Goal: Transaction & Acquisition: Purchase product/service

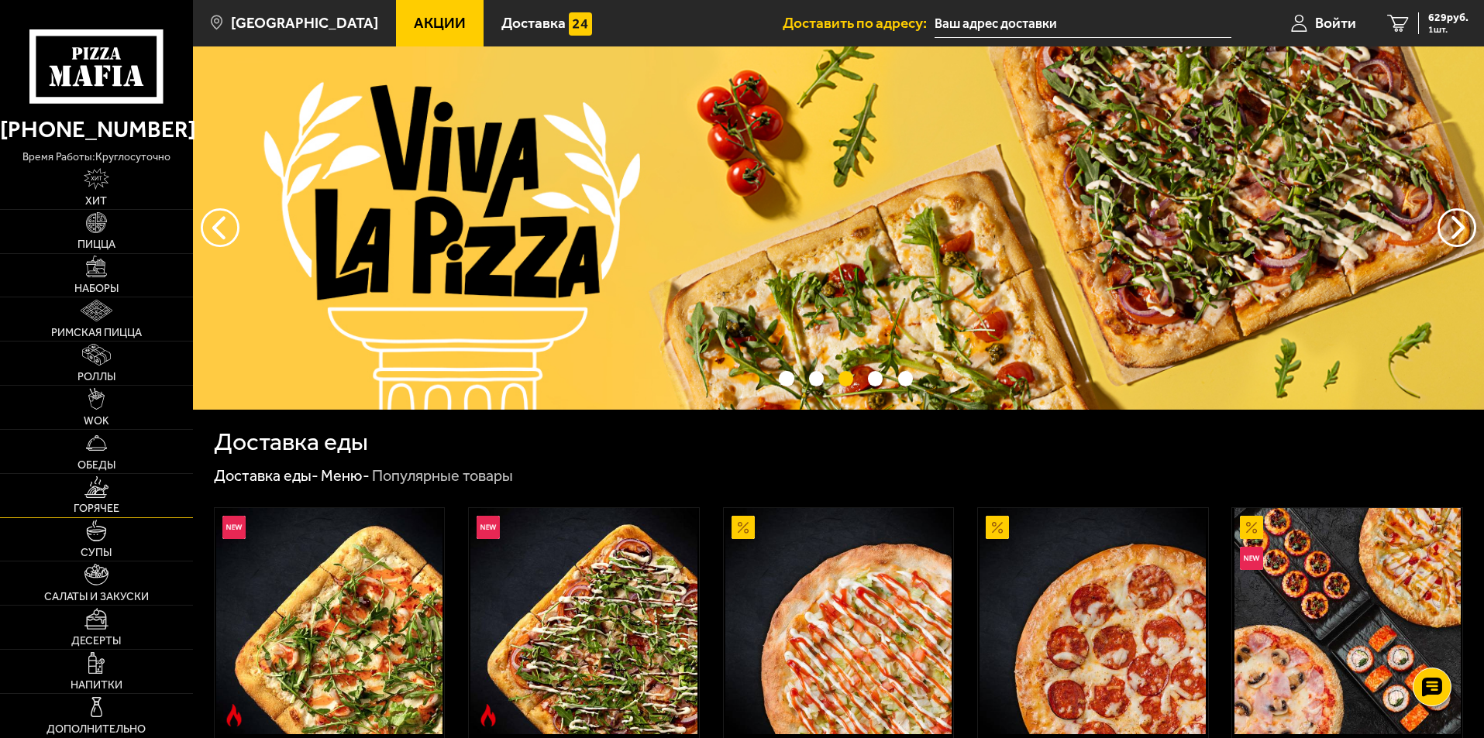
click at [103, 486] on img at bounding box center [96, 488] width 24 height 22
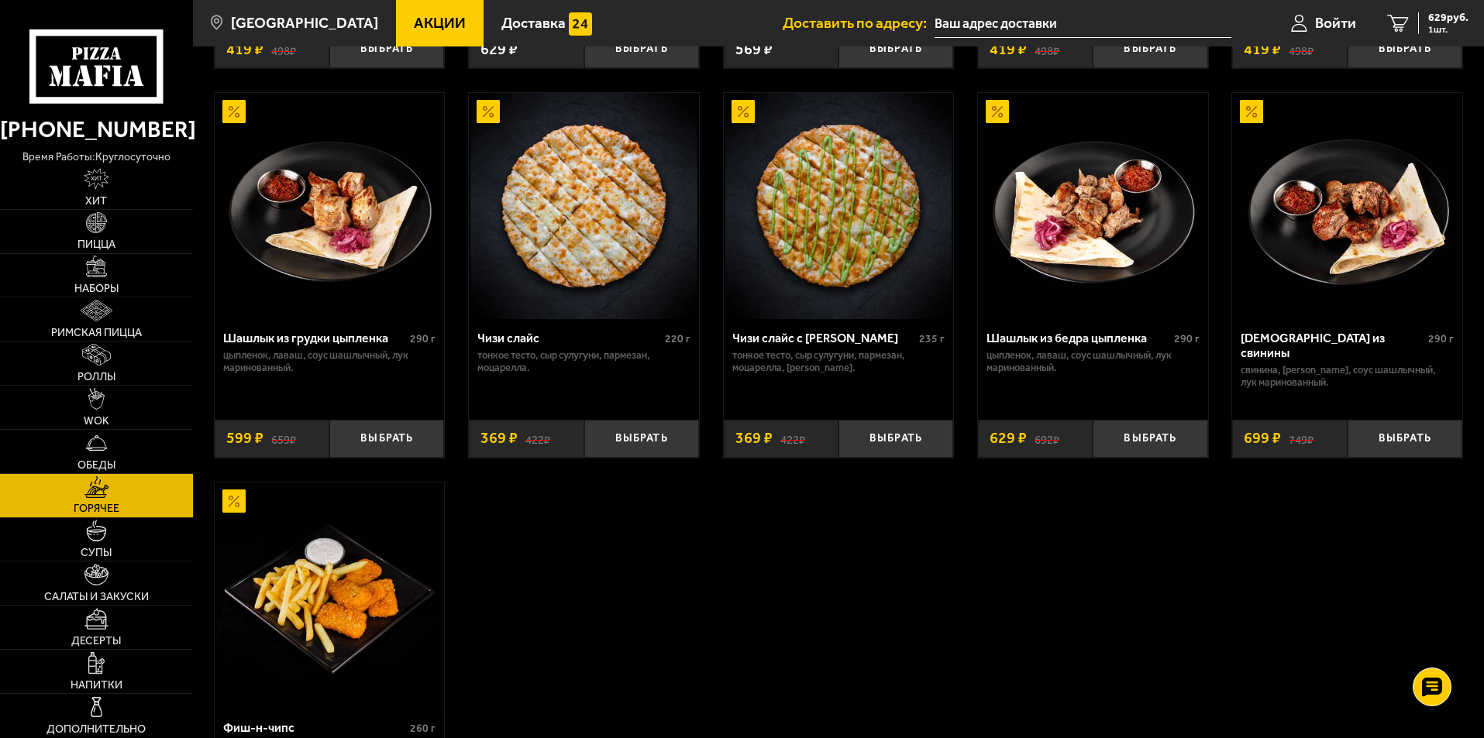
scroll to position [1085, 0]
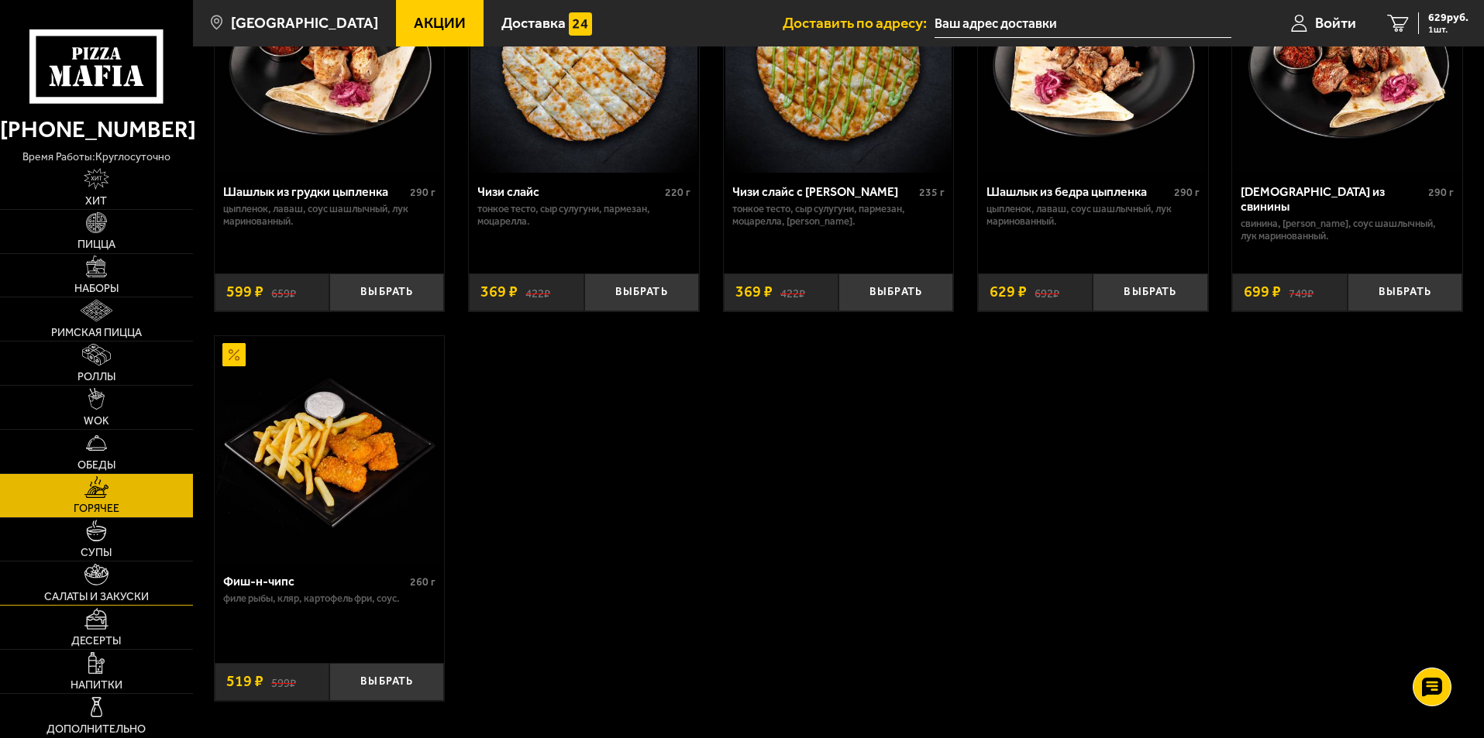
drag, startPoint x: 87, startPoint y: 587, endPoint x: 157, endPoint y: 572, distance: 71.4
click at [88, 587] on link "Салаты и закуски" at bounding box center [96, 583] width 193 height 43
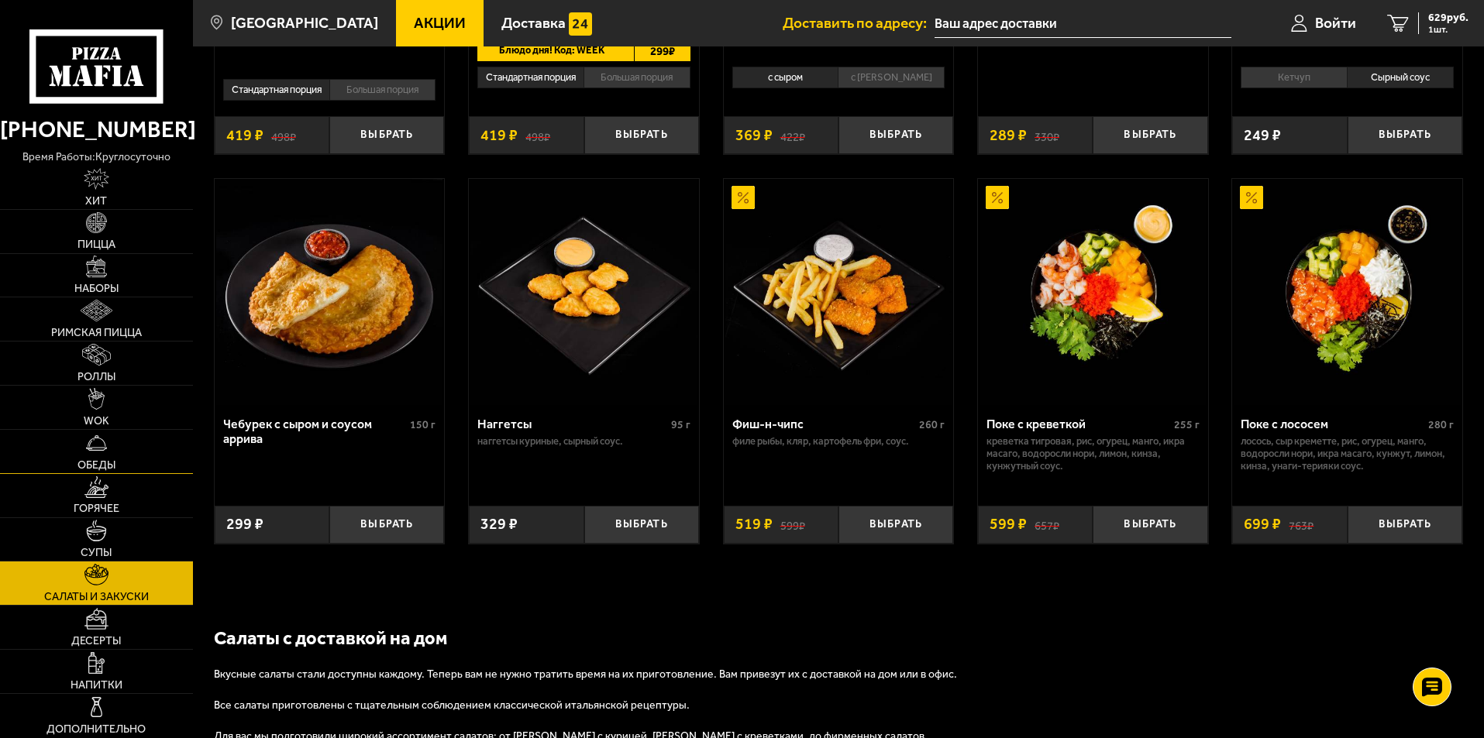
scroll to position [1007, 0]
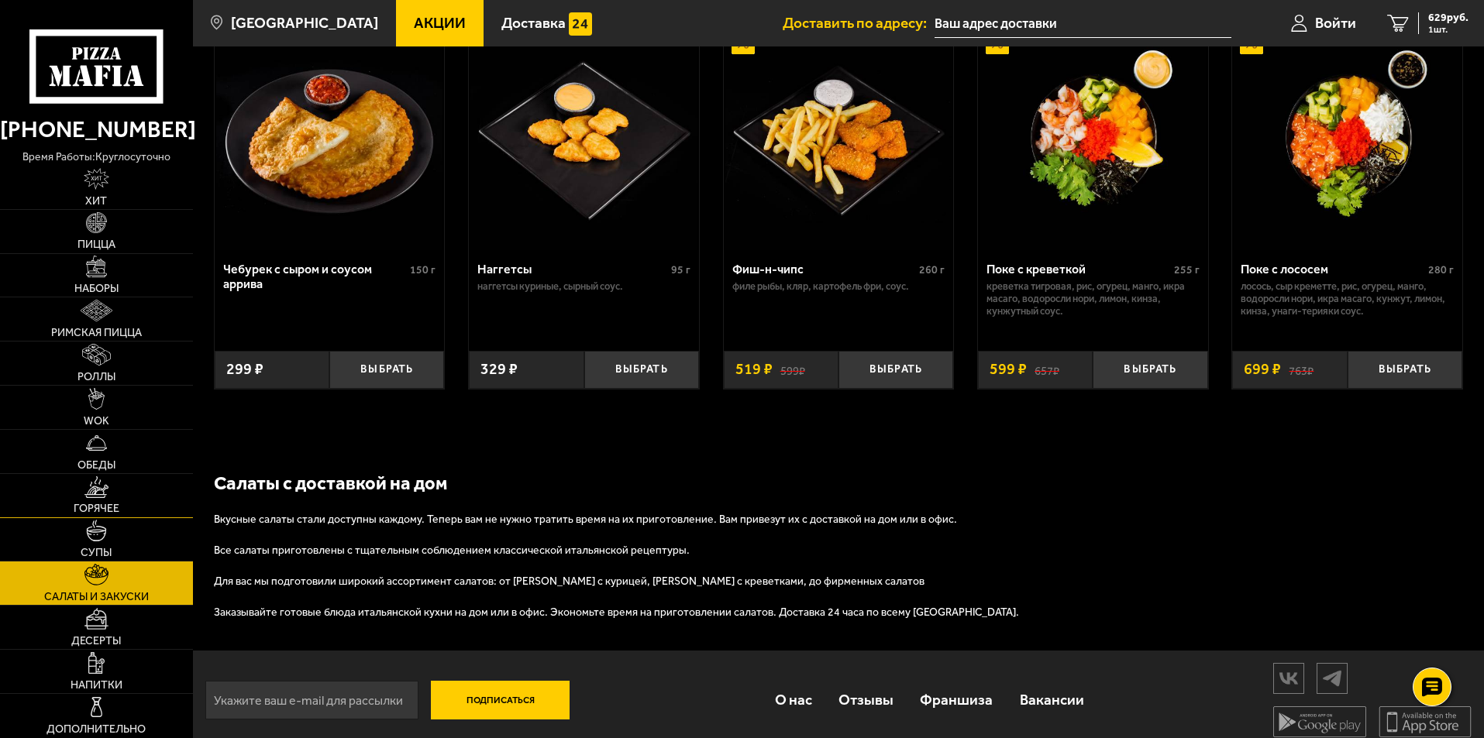
click at [96, 494] on img at bounding box center [96, 488] width 24 height 22
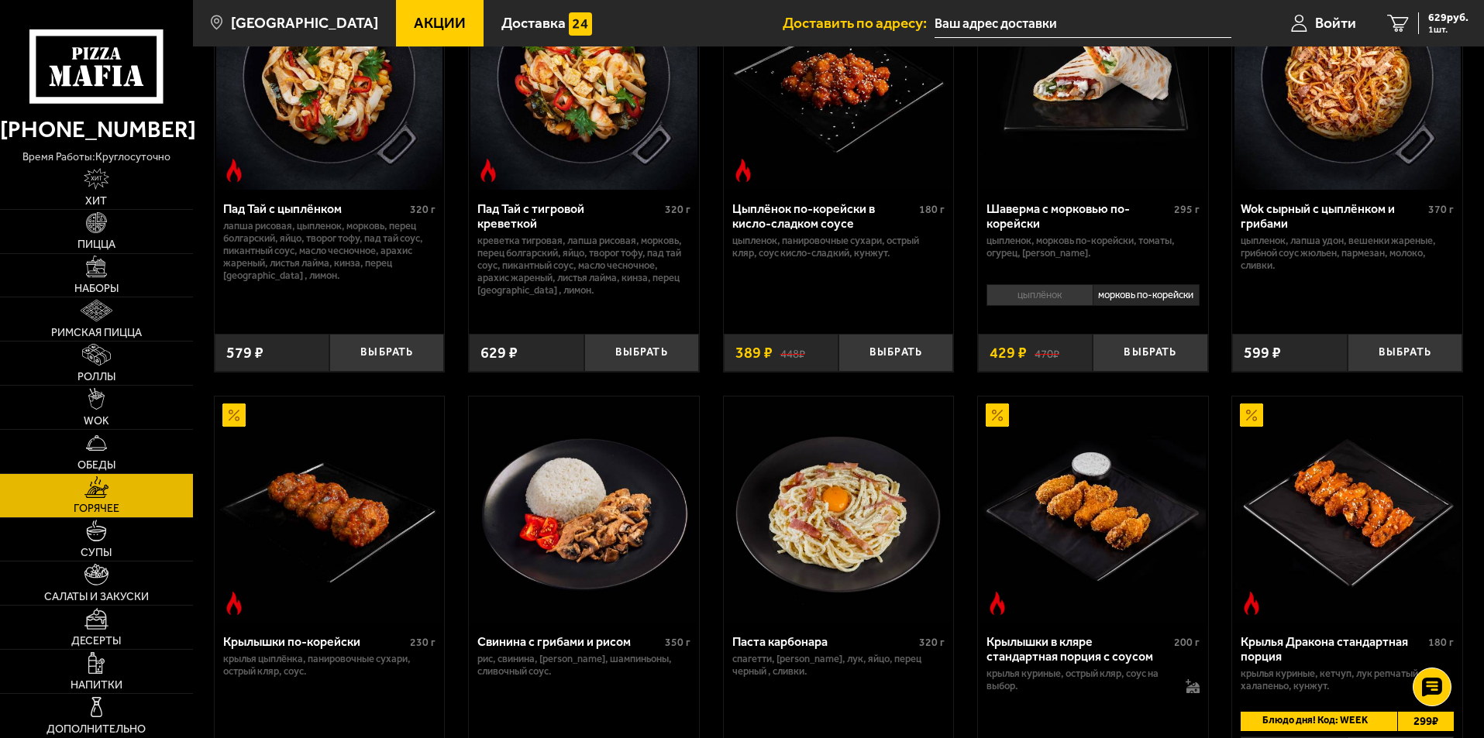
scroll to position [155, 0]
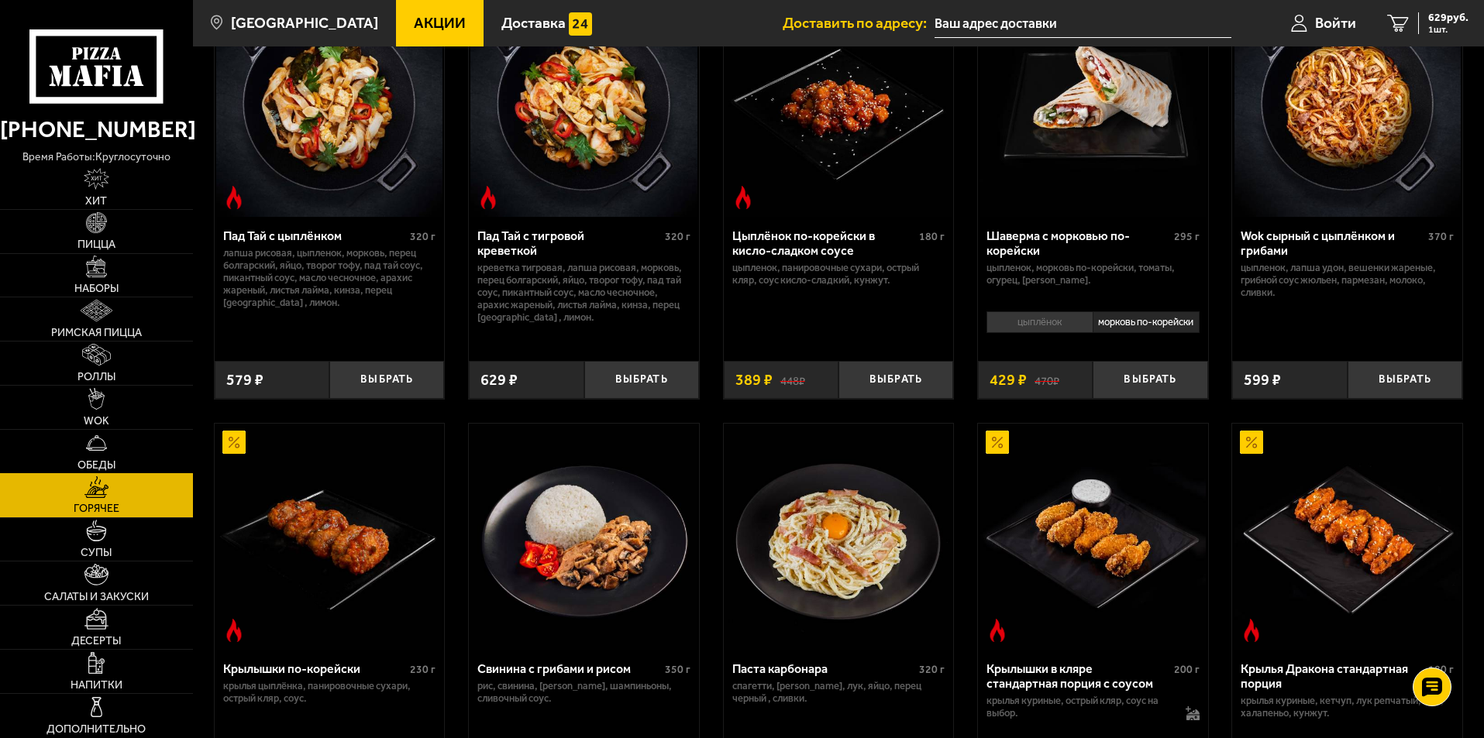
click at [108, 451] on link "Обеды" at bounding box center [96, 451] width 193 height 43
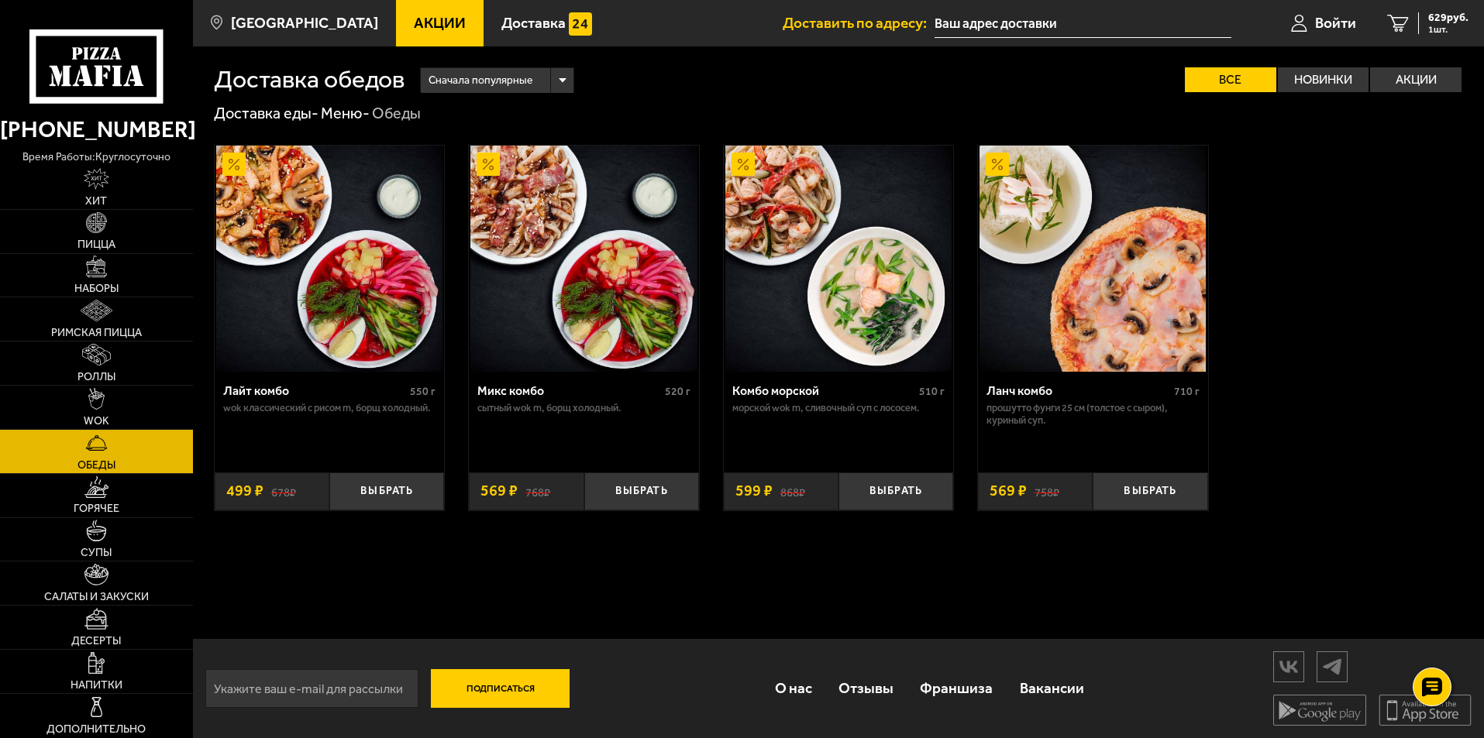
scroll to position [1, 0]
click at [108, 544] on link "Супы" at bounding box center [96, 539] width 193 height 43
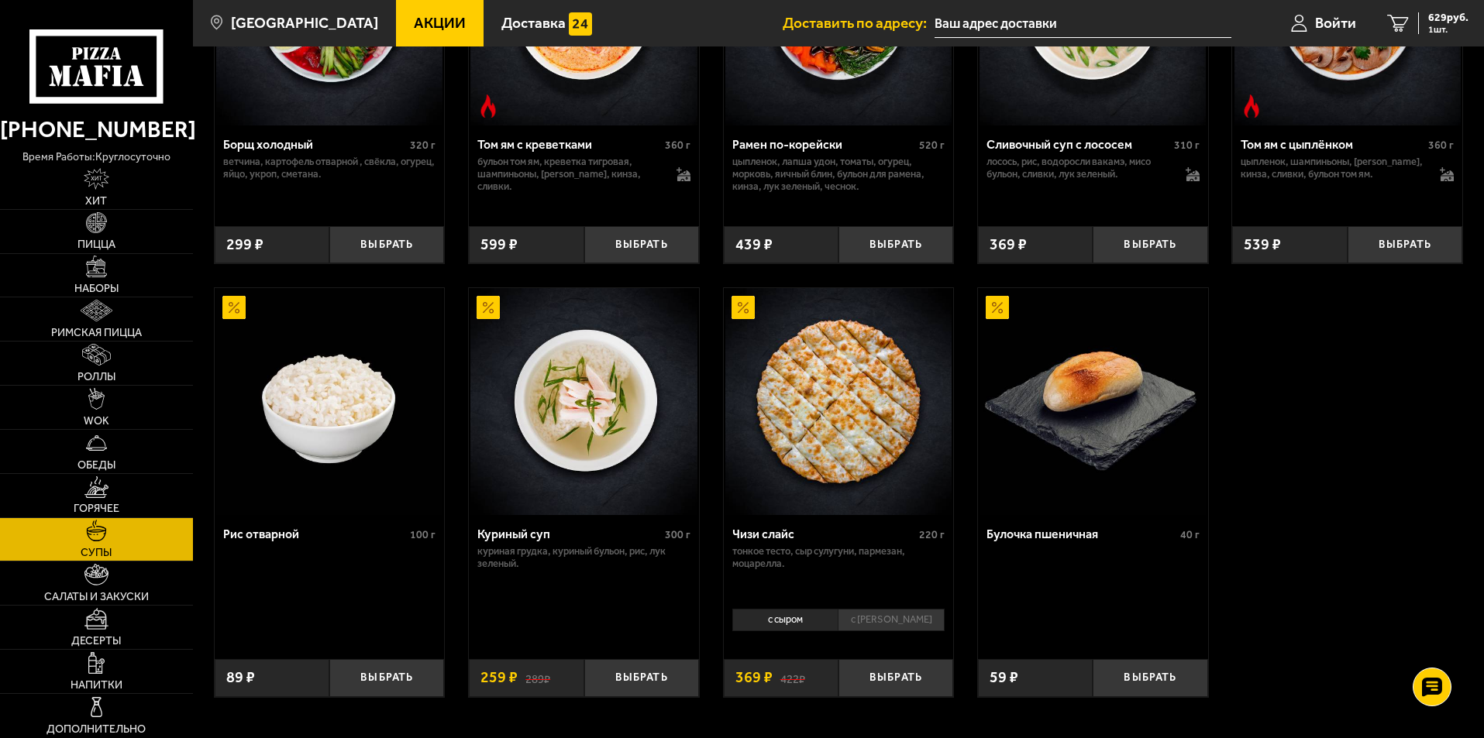
scroll to position [537, 0]
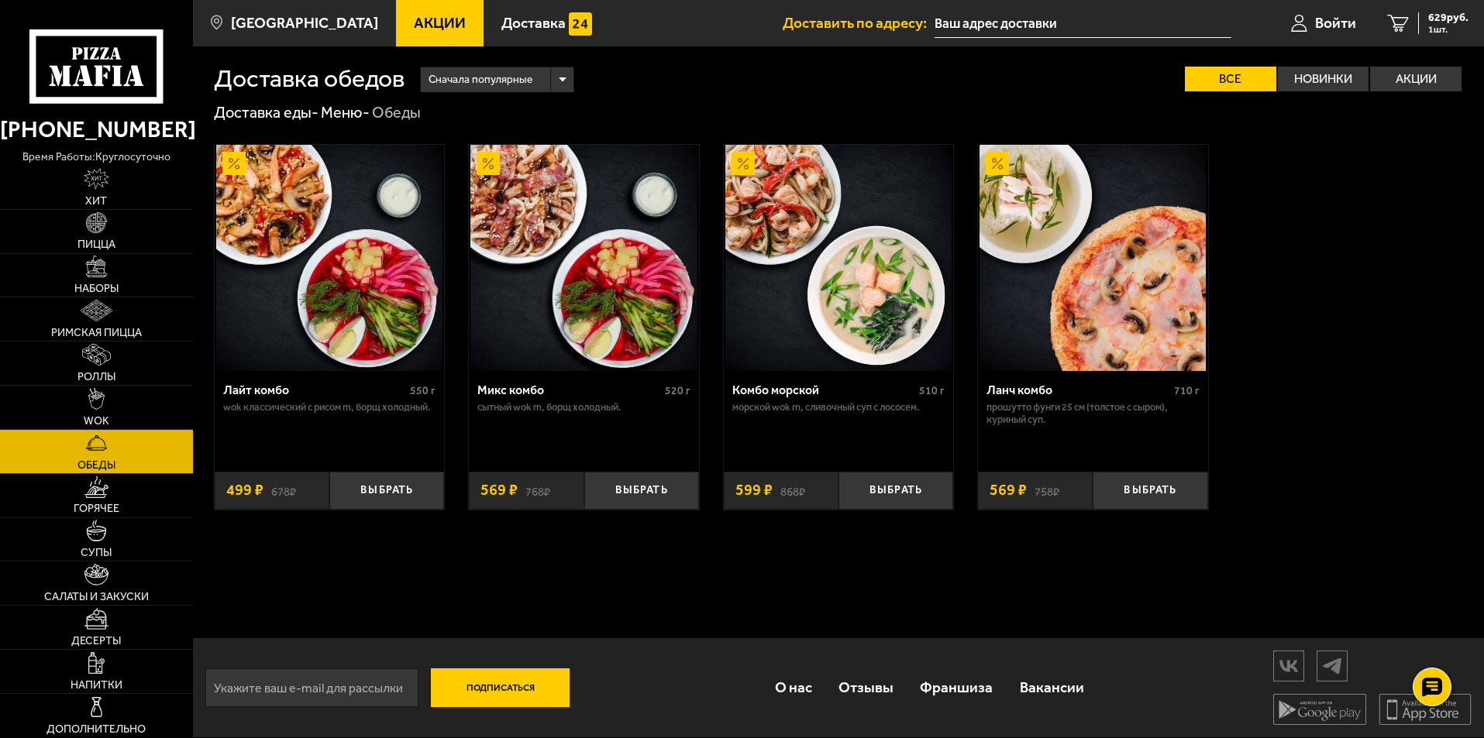
scroll to position [1, 0]
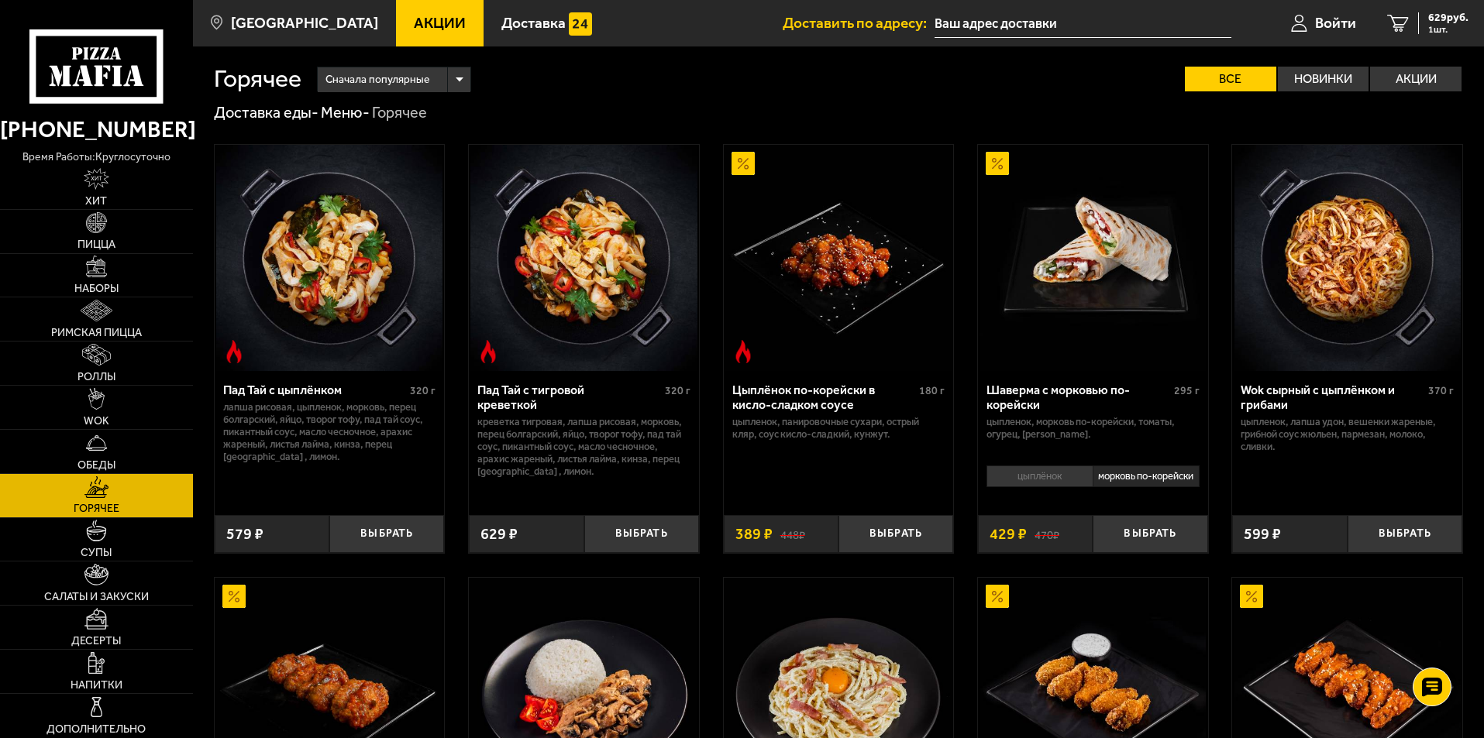
scroll to position [155, 0]
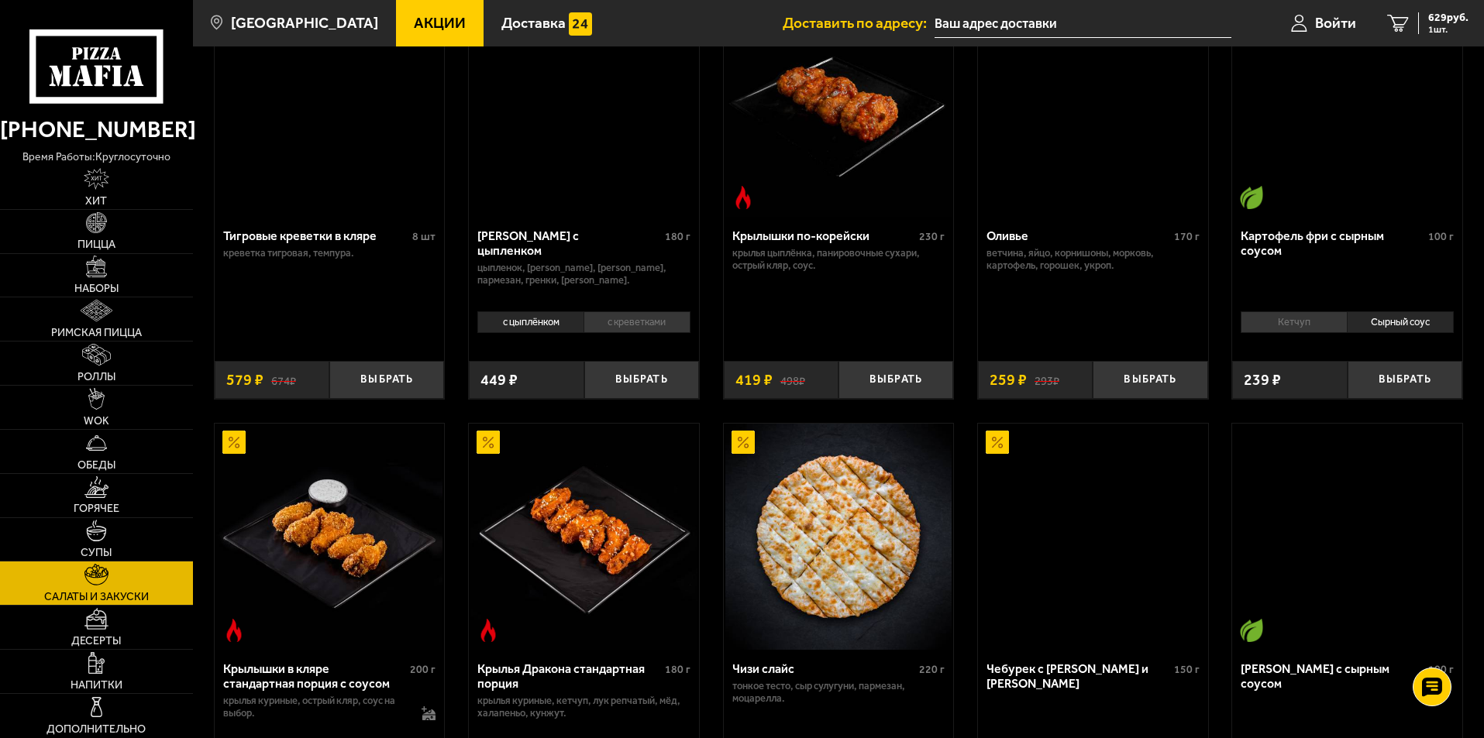
scroll to position [813, 0]
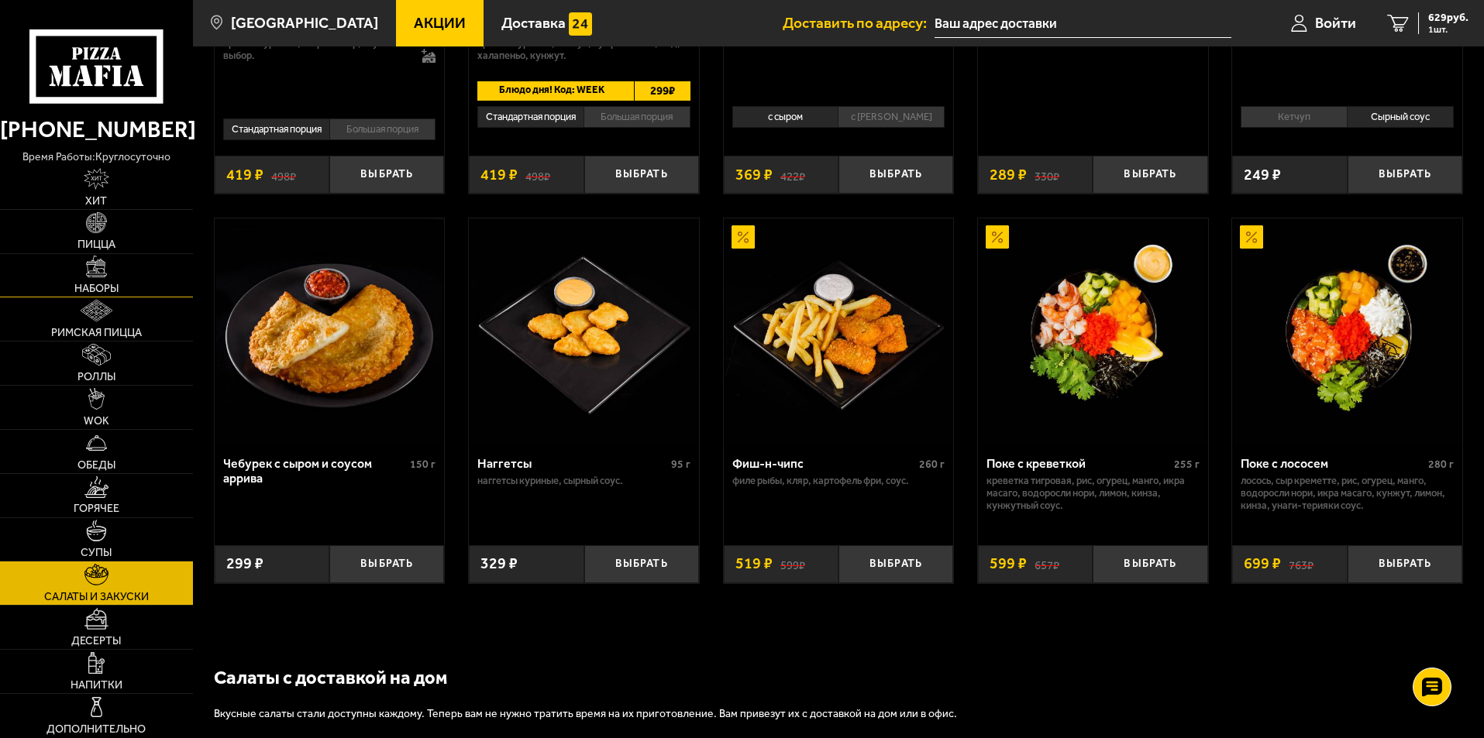
click at [92, 270] on img at bounding box center [97, 267] width 22 height 22
